Goal: Task Accomplishment & Management: Manage account settings

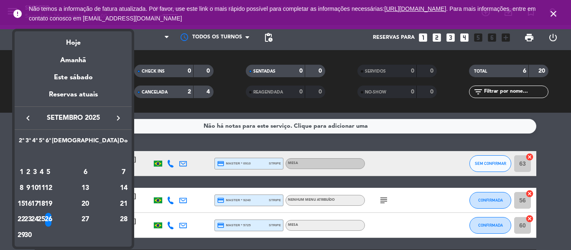
click at [117, 114] on icon "keyboard_arrow_right" at bounding box center [118, 118] width 10 height 10
click at [45, 177] on div "2" at bounding box center [41, 173] width 6 height 14
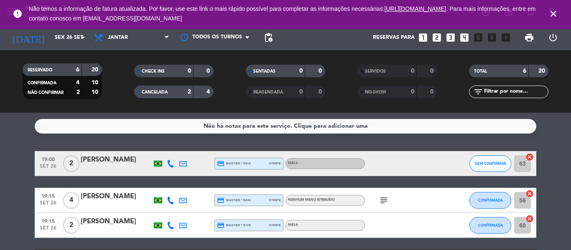
type input "[DATE]"
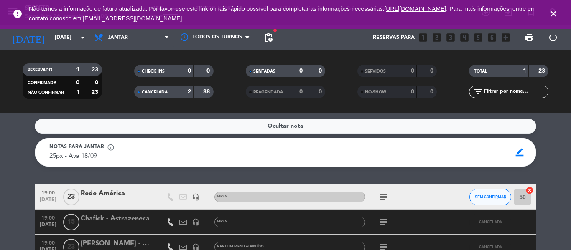
click at [131, 194] on div "Rede América" at bounding box center [116, 194] width 71 height 11
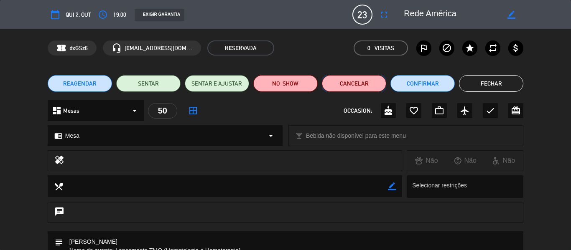
click at [348, 82] on button "Cancelar" at bounding box center [354, 83] width 64 height 17
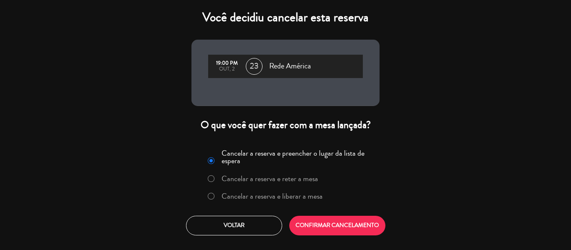
click at [211, 196] on input "Cancelar a reserva e liberar a mesa" at bounding box center [210, 195] width 5 height 5
radio input "true"
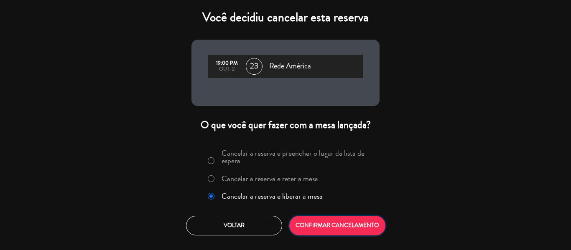
click at [319, 224] on button "CONFIRMAR CANCELAMENTO" at bounding box center [337, 226] width 96 height 20
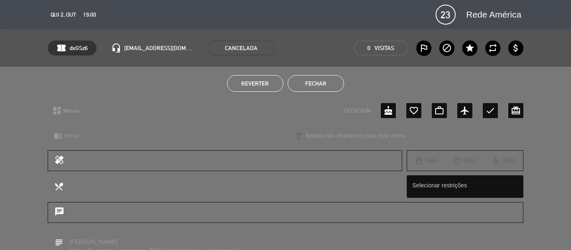
click at [318, 79] on button "Fechar" at bounding box center [316, 83] width 56 height 17
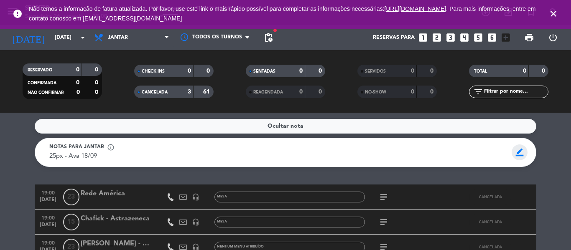
click at [514, 153] on span "border_color" at bounding box center [520, 153] width 16 height 16
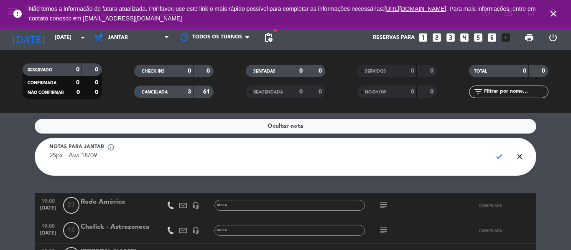
drag, startPoint x: 127, startPoint y: 160, endPoint x: 30, endPoint y: 164, distance: 96.6
click at [30, 164] on service-notes "Ocultar nota Notas para jantar info_outline 25px - Ava 18/09 check close" at bounding box center [285, 147] width 571 height 57
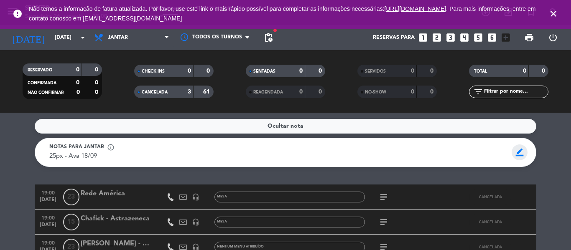
click at [523, 149] on span "border_color" at bounding box center [520, 153] width 16 height 16
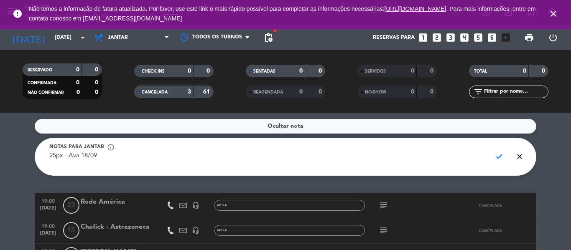
drag, startPoint x: 150, startPoint y: 154, endPoint x: 35, endPoint y: 159, distance: 115.5
click at [35, 159] on div "Notas para jantar info_outline 25px - Ava 18/09 check close" at bounding box center [286, 157] width 502 height 38
click at [498, 159] on span "check" at bounding box center [499, 157] width 16 height 16
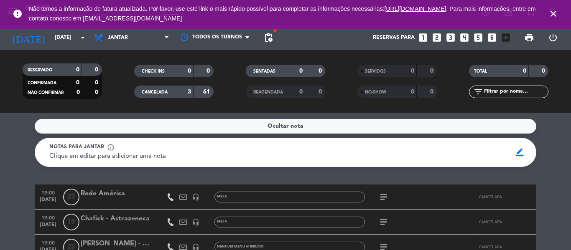
click at [165, 89] on div "CANCELADA" at bounding box center [155, 92] width 38 height 10
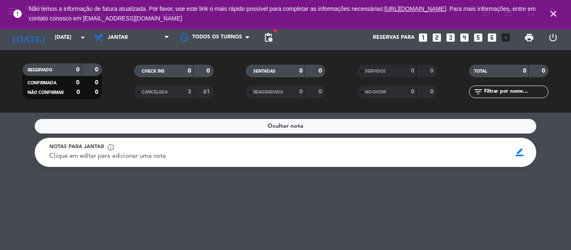
click at [555, 9] on icon "close" at bounding box center [553, 14] width 10 height 10
click at [51, 41] on input "[DATE]" at bounding box center [86, 38] width 71 height 14
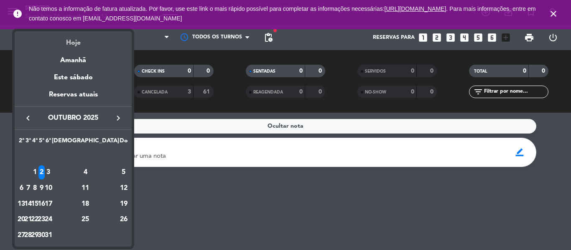
click at [68, 44] on div "Hoje" at bounding box center [73, 39] width 117 height 17
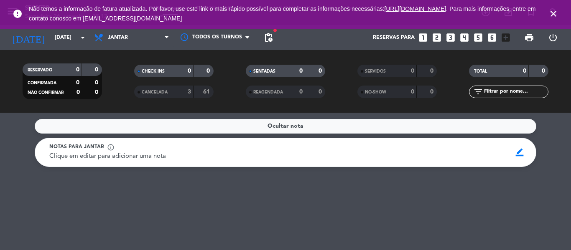
type input "Sex 26 set"
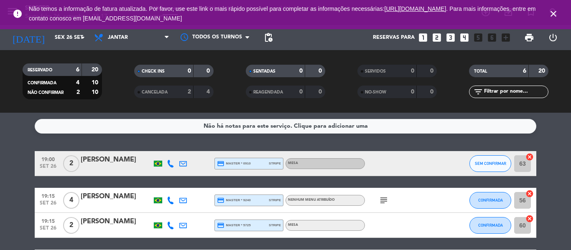
click at [555, 12] on icon "close" at bounding box center [553, 14] width 10 height 10
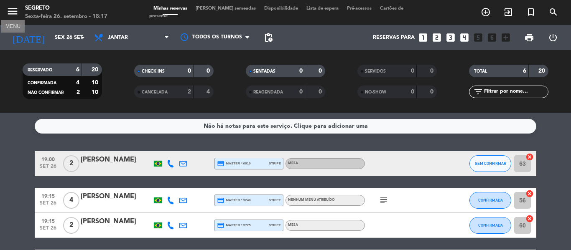
click at [12, 8] on icon "menu" at bounding box center [12, 11] width 13 height 13
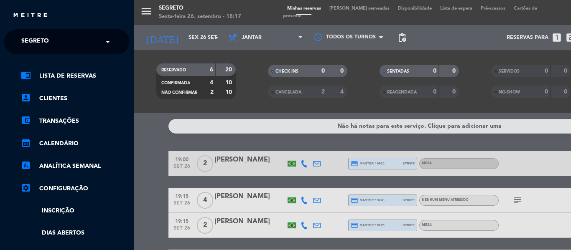
click at [62, 42] on input "text" at bounding box center [68, 42] width 102 height 18
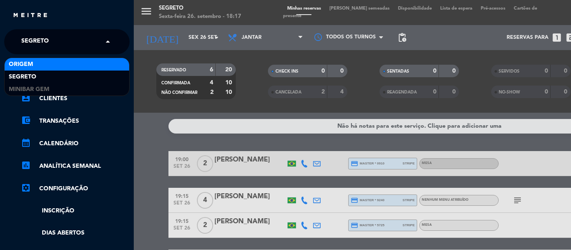
click at [46, 65] on div "Origem" at bounding box center [67, 64] width 125 height 13
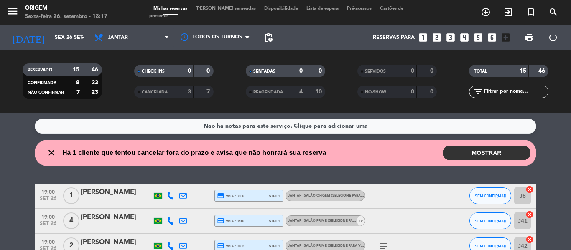
click at [222, 11] on span "[PERSON_NAME] semeadas" at bounding box center [225, 8] width 69 height 5
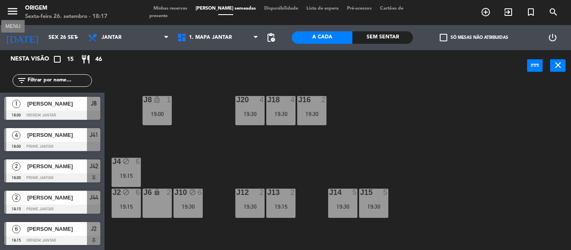
click at [11, 16] on icon "menu" at bounding box center [12, 11] width 13 height 13
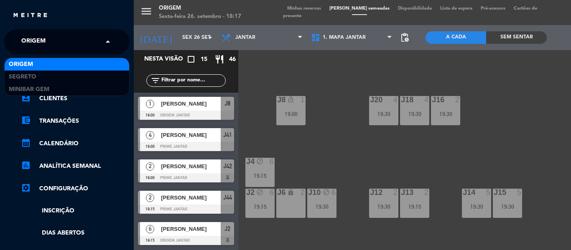
click at [46, 46] on div "× Origem" at bounding box center [38, 42] width 40 height 18
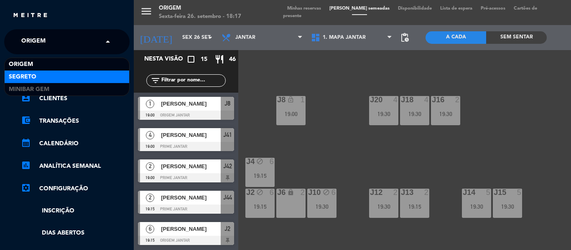
click at [45, 79] on div "Segreto" at bounding box center [67, 77] width 125 height 13
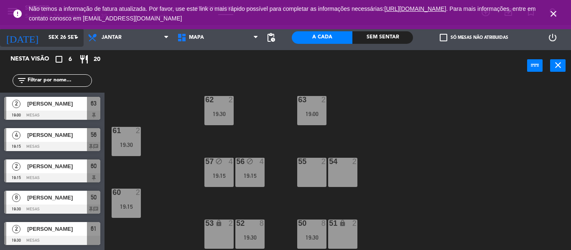
click at [44, 38] on input "Sex 26 set" at bounding box center [79, 38] width 71 height 14
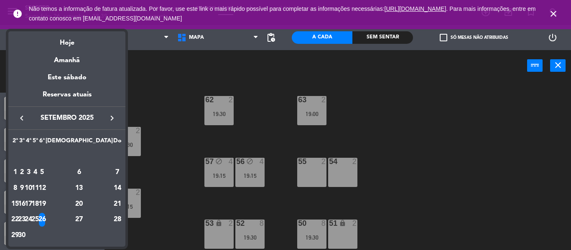
click at [65, 116] on span "setembro 2025" at bounding box center [66, 118] width 75 height 11
click at [48, 120] on span "setembro 2025" at bounding box center [66, 118] width 75 height 11
click at [22, 121] on icon "keyboard_arrow_left" at bounding box center [22, 118] width 10 height 10
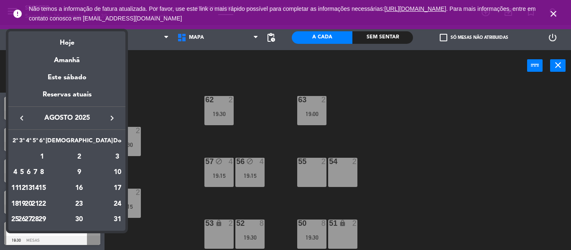
click at [22, 121] on icon "keyboard_arrow_left" at bounding box center [22, 118] width 10 height 10
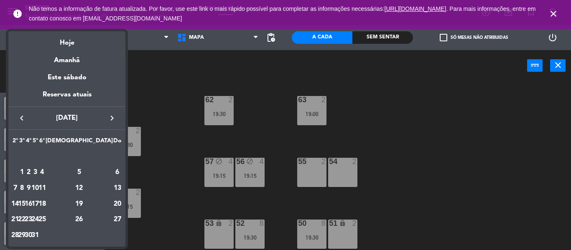
click at [22, 121] on icon "keyboard_arrow_left" at bounding box center [22, 118] width 10 height 10
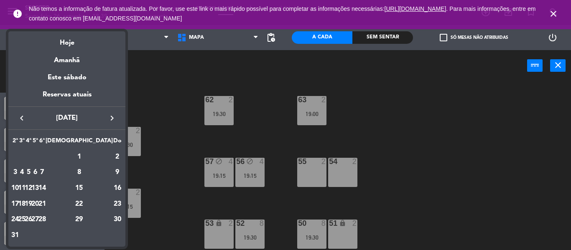
click at [22, 121] on icon "keyboard_arrow_left" at bounding box center [22, 118] width 10 height 10
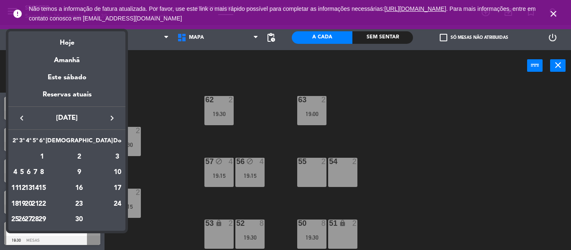
click at [114, 119] on icon "keyboard_arrow_right" at bounding box center [112, 118] width 10 height 10
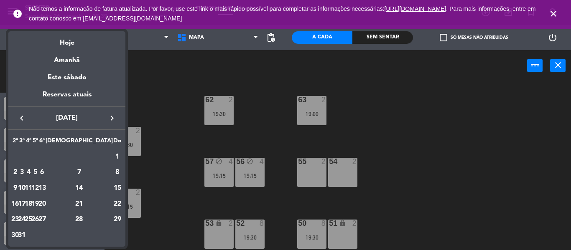
click at [114, 119] on icon "keyboard_arrow_right" at bounding box center [112, 118] width 10 height 10
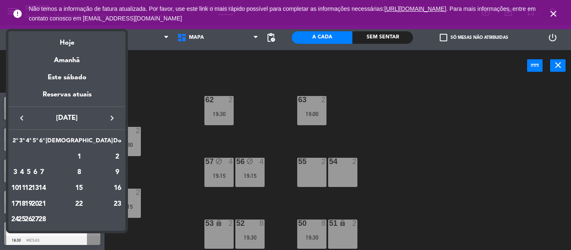
click at [114, 119] on icon "keyboard_arrow_right" at bounding box center [112, 118] width 10 height 10
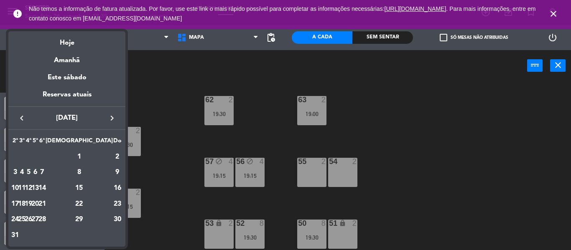
click at [114, 119] on icon "keyboard_arrow_right" at bounding box center [112, 118] width 10 height 10
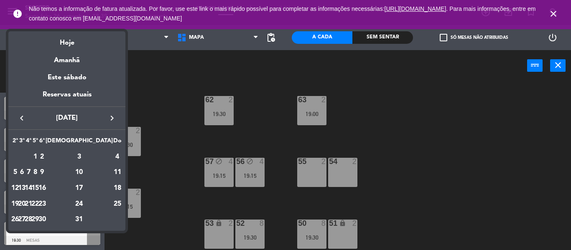
click at [114, 119] on icon "keyboard_arrow_right" at bounding box center [112, 118] width 10 height 10
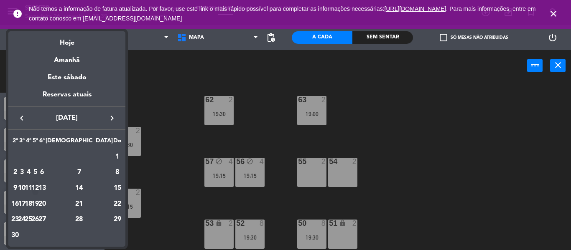
click at [38, 187] on div "12" at bounding box center [35, 188] width 6 height 14
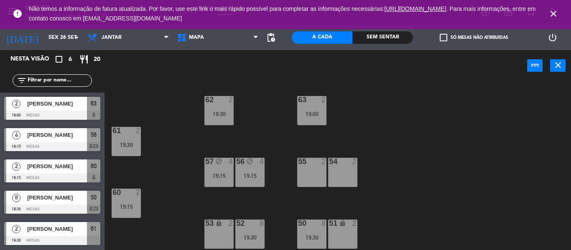
type input "[DATE]"
click at [554, 14] on icon "close" at bounding box center [553, 14] width 10 height 10
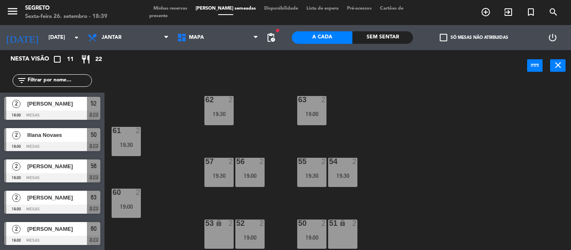
click at [176, 11] on span "Minhas reservas" at bounding box center [170, 8] width 42 height 5
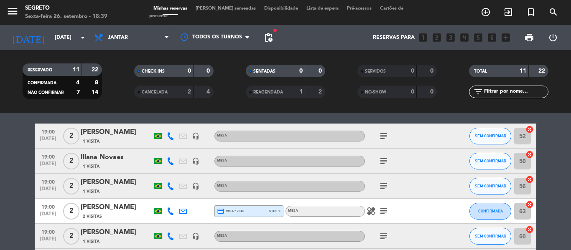
scroll to position [21, 0]
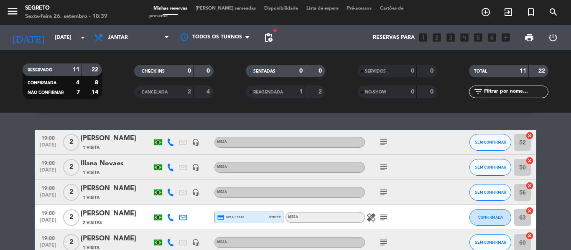
click at [170, 214] on icon at bounding box center [171, 218] width 8 height 8
click at [168, 203] on span "Copiar" at bounding box center [163, 203] width 18 height 9
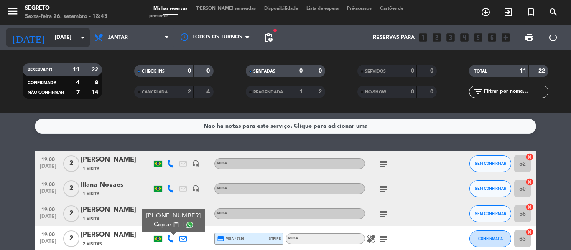
click at [51, 32] on input "[DATE]" at bounding box center [86, 38] width 71 height 14
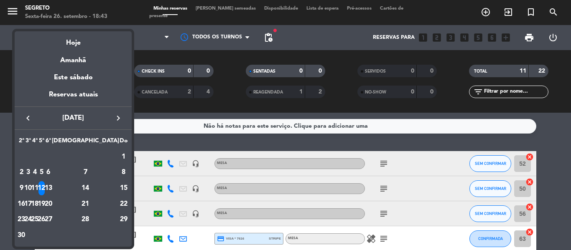
click at [122, 121] on icon "keyboard_arrow_right" at bounding box center [118, 118] width 10 height 10
click at [67, 39] on div "Hoje" at bounding box center [73, 39] width 117 height 17
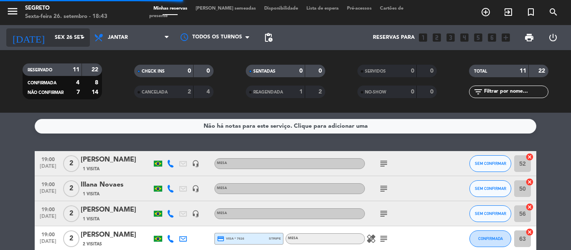
click at [52, 39] on input "Sex 26 set" at bounding box center [86, 38] width 71 height 14
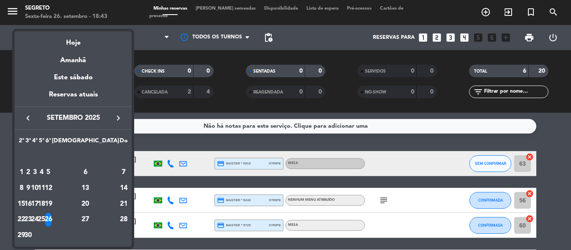
click at [117, 117] on icon "keyboard_arrow_right" at bounding box center [118, 118] width 10 height 10
click at [51, 168] on div "3" at bounding box center [48, 173] width 6 height 14
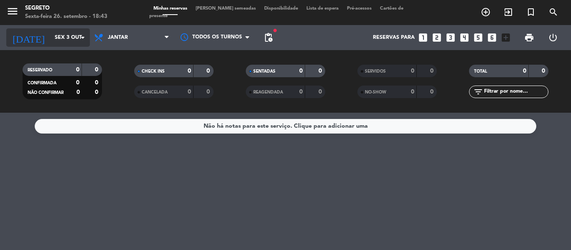
click at [58, 32] on input "Sex 3 out" at bounding box center [86, 38] width 71 height 14
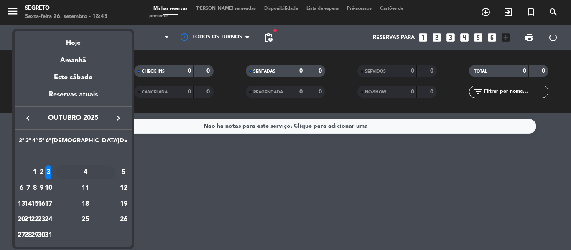
click at [105, 175] on div "4" at bounding box center [85, 173] width 61 height 14
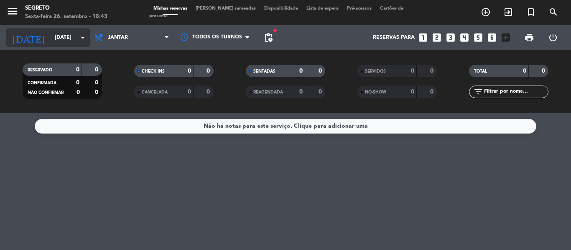
click at [56, 38] on input "[DATE]" at bounding box center [86, 38] width 71 height 14
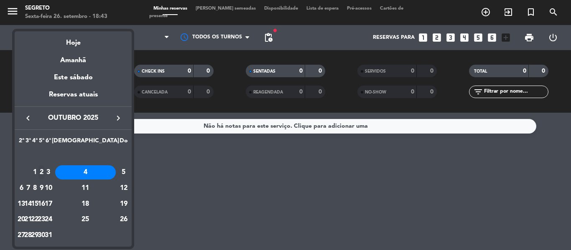
click at [45, 175] on div "2" at bounding box center [41, 173] width 6 height 14
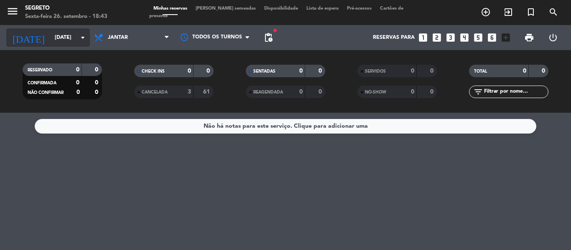
click at [51, 38] on input "[DATE]" at bounding box center [86, 38] width 71 height 14
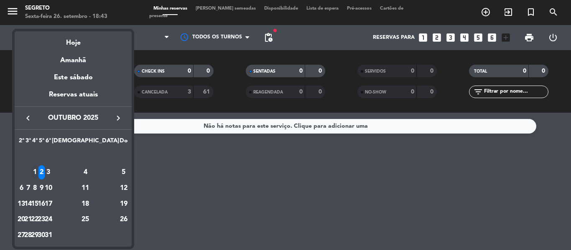
click at [38, 168] on div "1" at bounding box center [35, 173] width 6 height 14
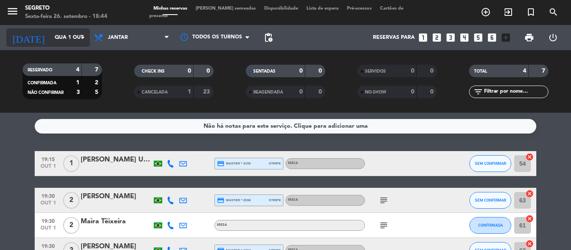
click at [51, 31] on input "Qua 1 out" at bounding box center [86, 38] width 71 height 14
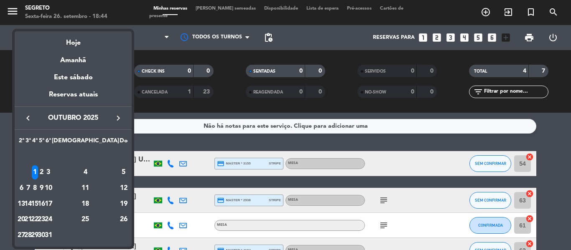
click at [31, 189] on div "7" at bounding box center [28, 188] width 6 height 14
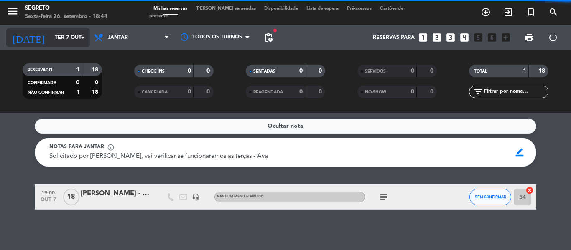
click at [54, 36] on input "Ter 7 out" at bounding box center [86, 38] width 71 height 14
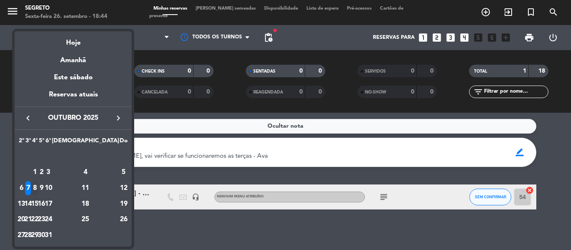
click at [38, 187] on div "8" at bounding box center [35, 188] width 6 height 14
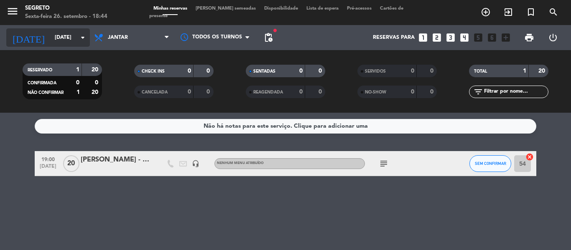
click at [51, 40] on input "[DATE]" at bounding box center [86, 38] width 71 height 14
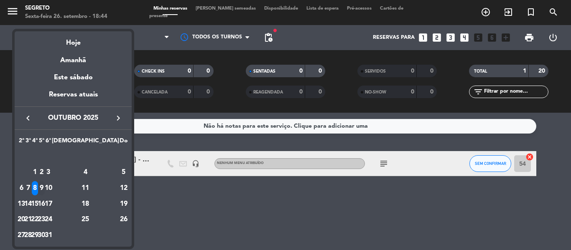
click at [45, 187] on div "9" at bounding box center [41, 188] width 6 height 14
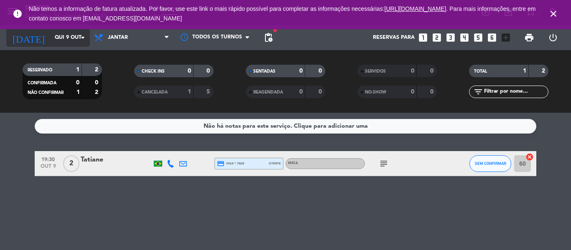
click at [51, 36] on input "Qui 9 out" at bounding box center [86, 38] width 71 height 14
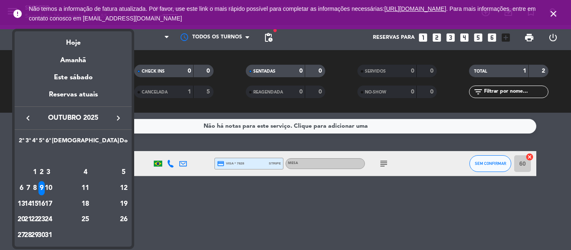
click at [217, 202] on div at bounding box center [285, 125] width 571 height 250
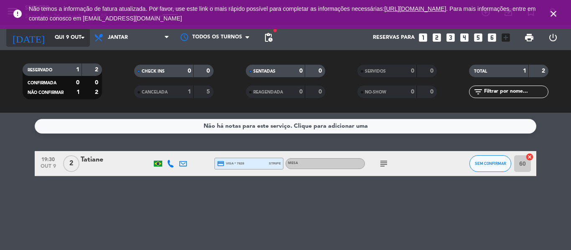
click at [57, 35] on input "Qui 9 out" at bounding box center [86, 38] width 71 height 14
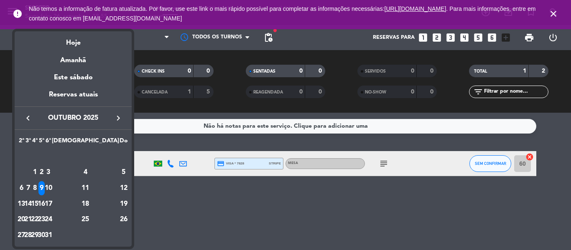
click at [45, 175] on div "2" at bounding box center [41, 173] width 6 height 14
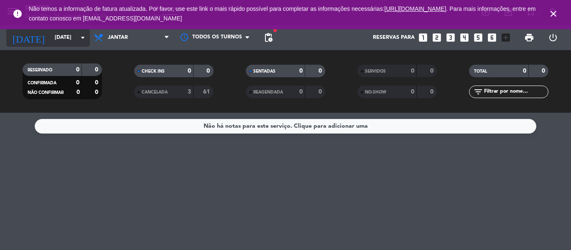
click at [63, 38] on input "[DATE]" at bounding box center [86, 38] width 71 height 14
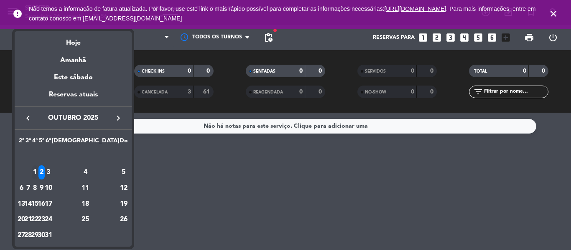
click at [38, 175] on div "1" at bounding box center [35, 173] width 6 height 14
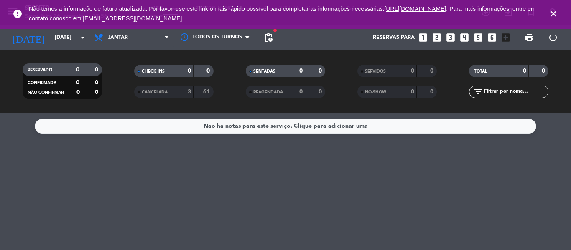
type input "Qua 1 out"
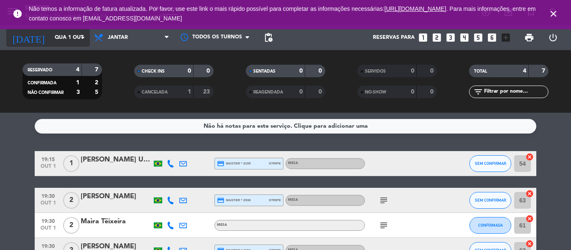
click at [72, 39] on input "Qua 1 out" at bounding box center [86, 38] width 71 height 14
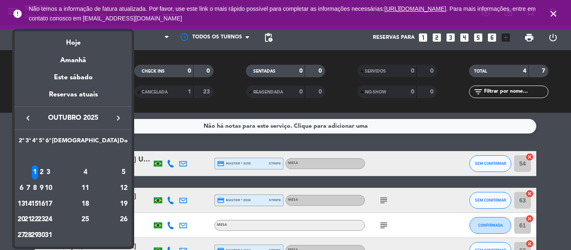
click at [10, 137] on div at bounding box center [285, 125] width 571 height 250
